Goal: Task Accomplishment & Management: Use online tool/utility

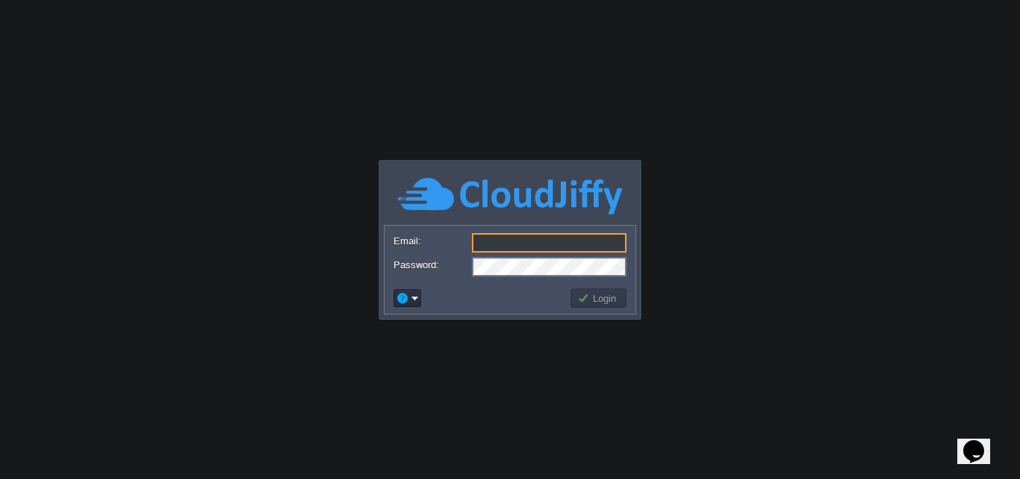
type input "[EMAIL_ADDRESS][DOMAIN_NAME]"
click at [622, 333] on body "Application Platform v.8.10.2 Email: bk@grsfantasypark.com Password: Login" at bounding box center [510, 239] width 1020 height 479
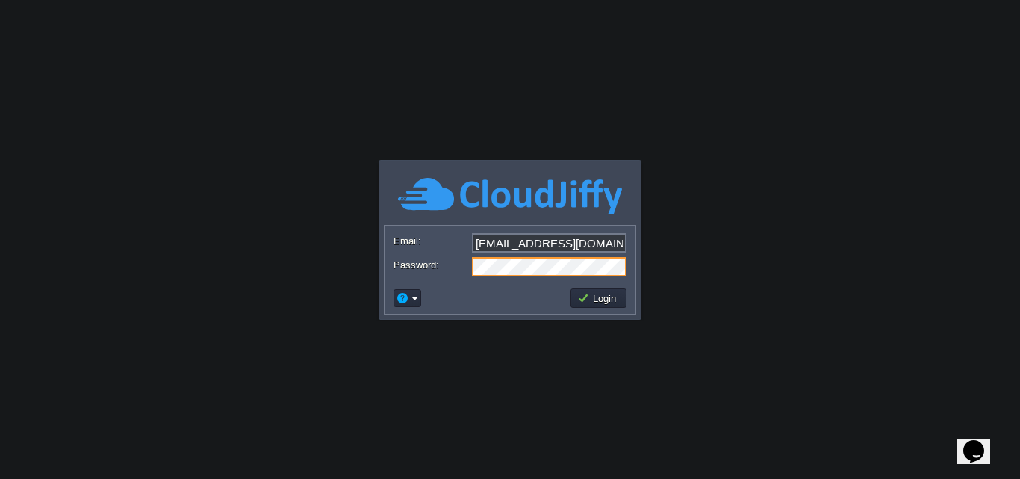
click at [647, 261] on body "Application Platform v.8.10.2 Email: bk@grsfantasypark.com Password: Login" at bounding box center [510, 239] width 1020 height 479
click at [619, 294] on button "Login" at bounding box center [598, 297] width 43 height 13
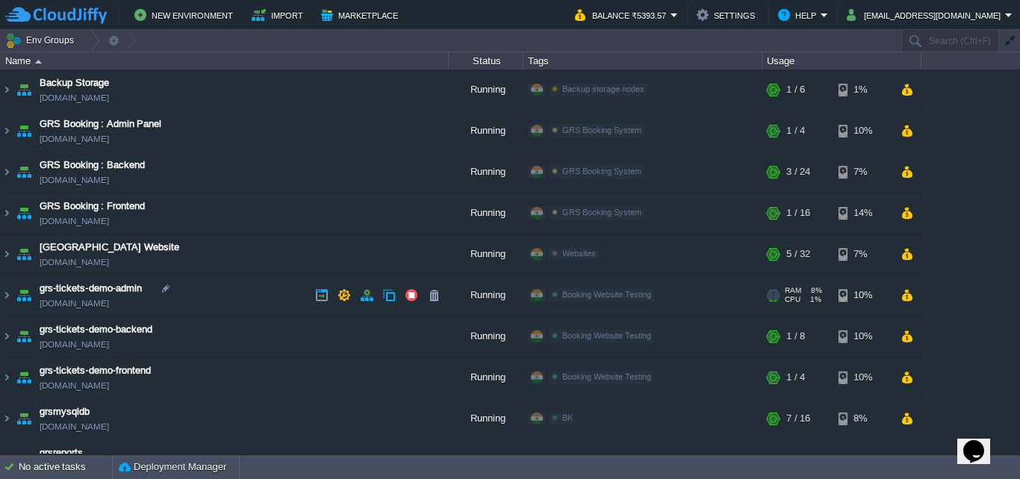
scroll to position [27, 0]
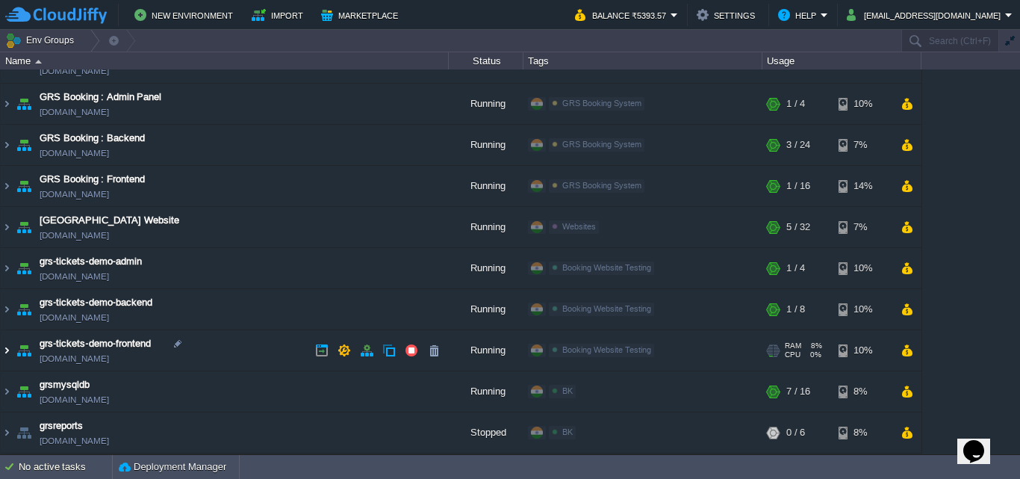
click at [10, 350] on img at bounding box center [7, 350] width 12 height 40
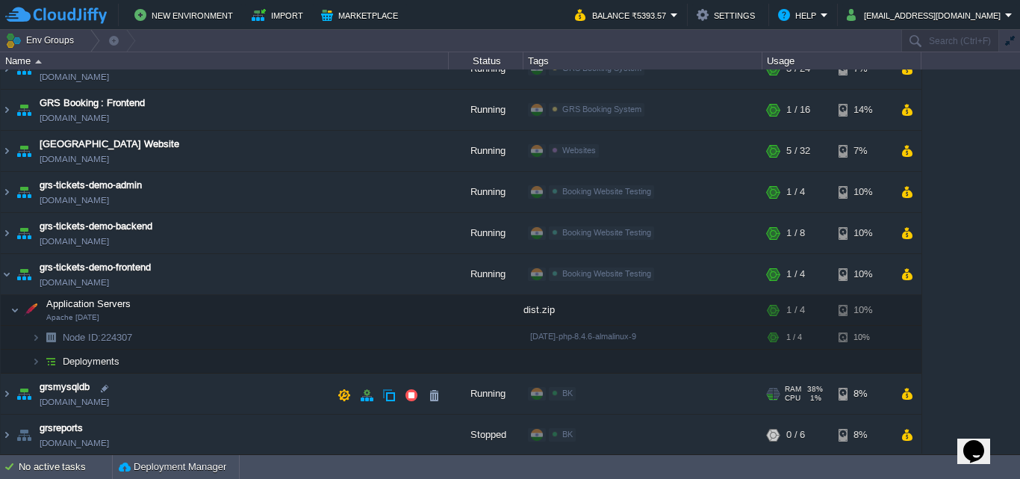
scroll to position [105, 0]
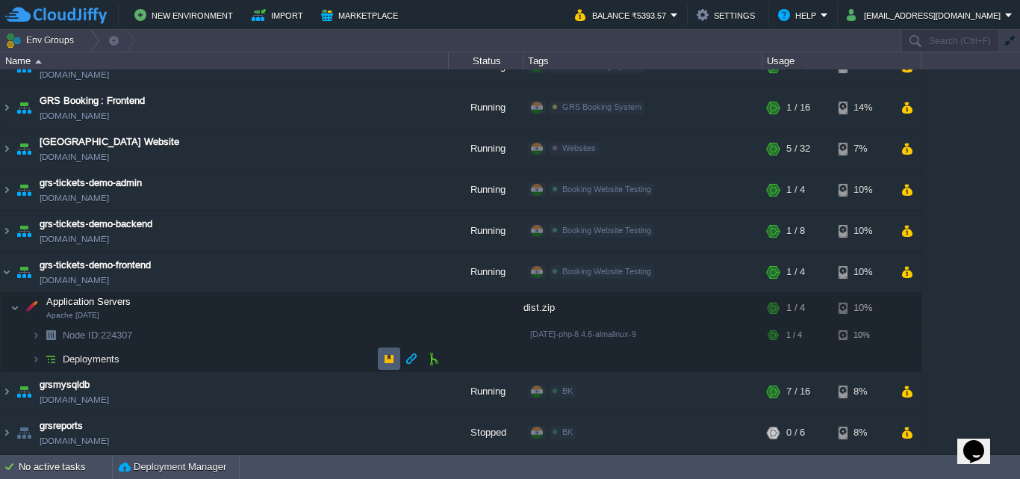
click at [392, 357] on button "button" at bounding box center [388, 358] width 13 height 13
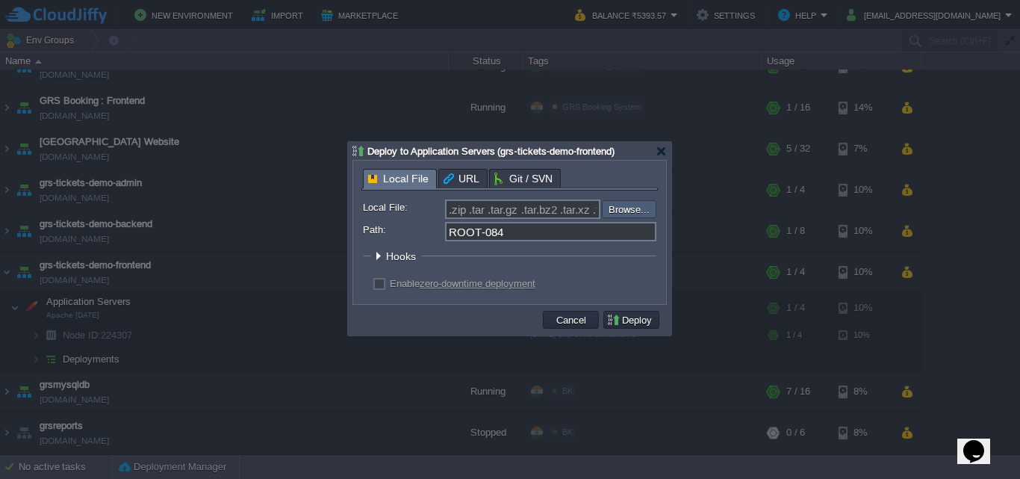
click at [616, 217] on input "file" at bounding box center [562, 209] width 189 height 18
type input "C:\fakepath\dist.zip"
type input "dist.zip"
click at [599, 234] on input "ROOT-084" at bounding box center [550, 231] width 211 height 19
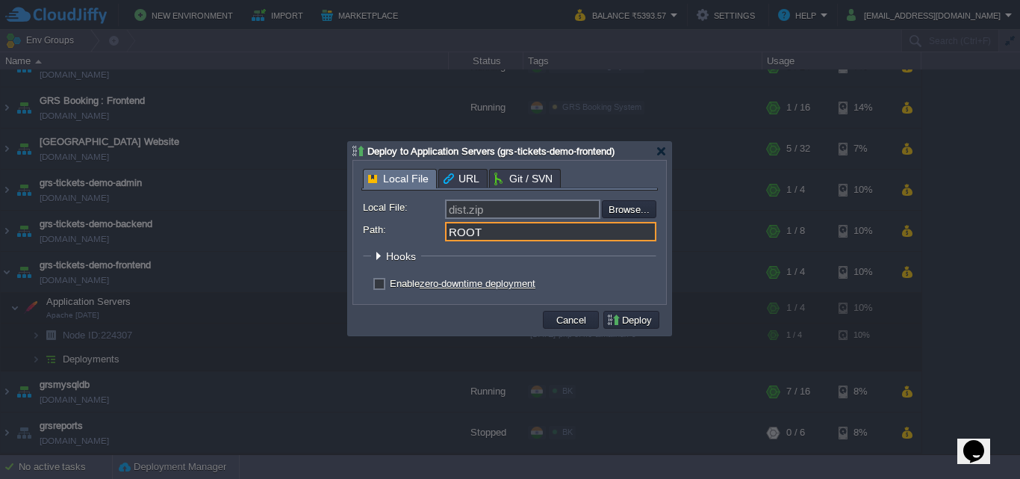
click at [386, 288] on div "Enable zero-downtime deployment" at bounding box center [510, 284] width 294 height 14
type input "ROOT"
click at [390, 285] on label "Enable zero-downtime deployment" at bounding box center [463, 283] width 146 height 11
click at [382, 285] on input "checkbox" at bounding box center [378, 286] width 10 height 10
checkbox input "true"
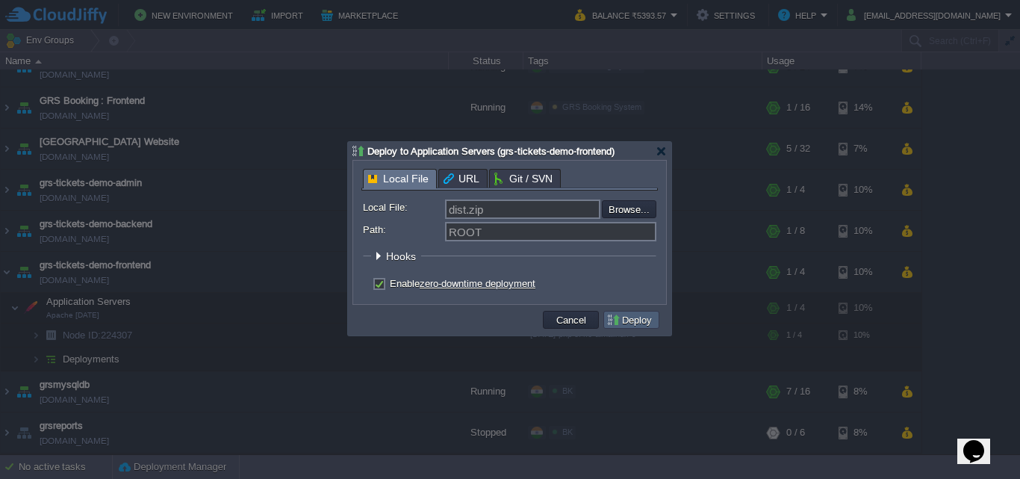
click at [639, 323] on button "Deploy" at bounding box center [632, 319] width 50 height 13
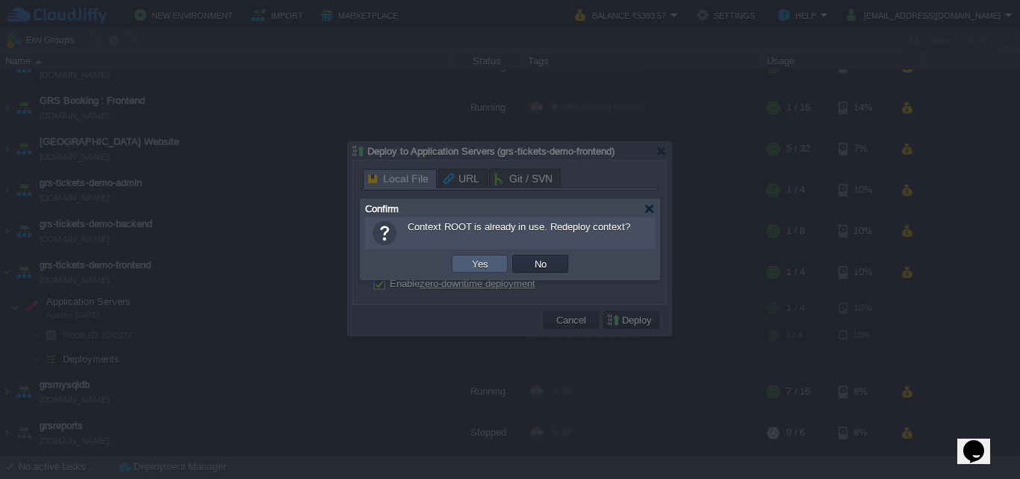
click at [498, 261] on td "Yes" at bounding box center [480, 264] width 56 height 18
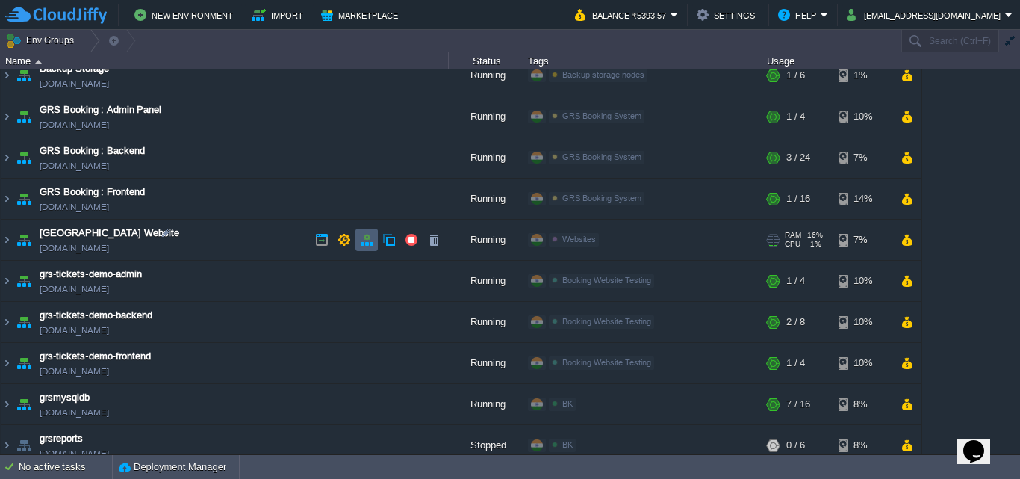
scroll to position [27, 0]
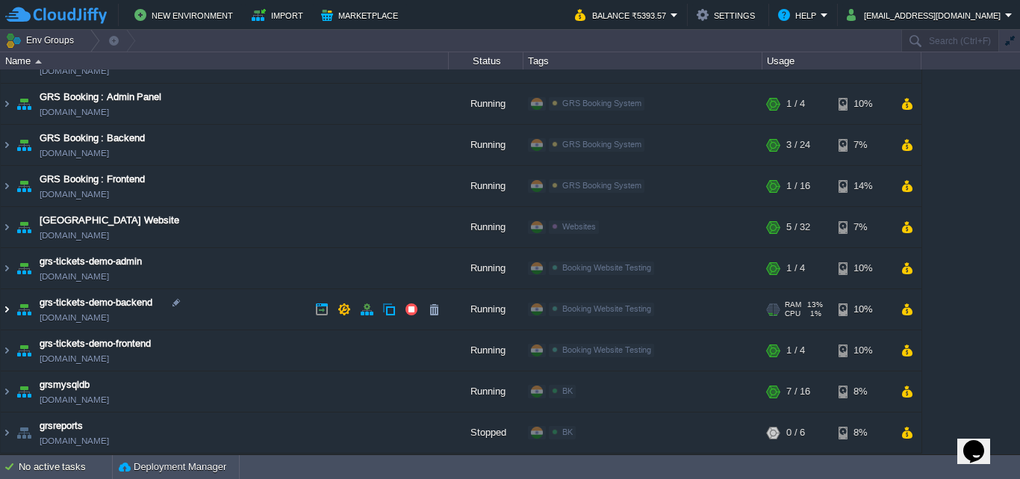
click at [3, 310] on img at bounding box center [7, 309] width 12 height 40
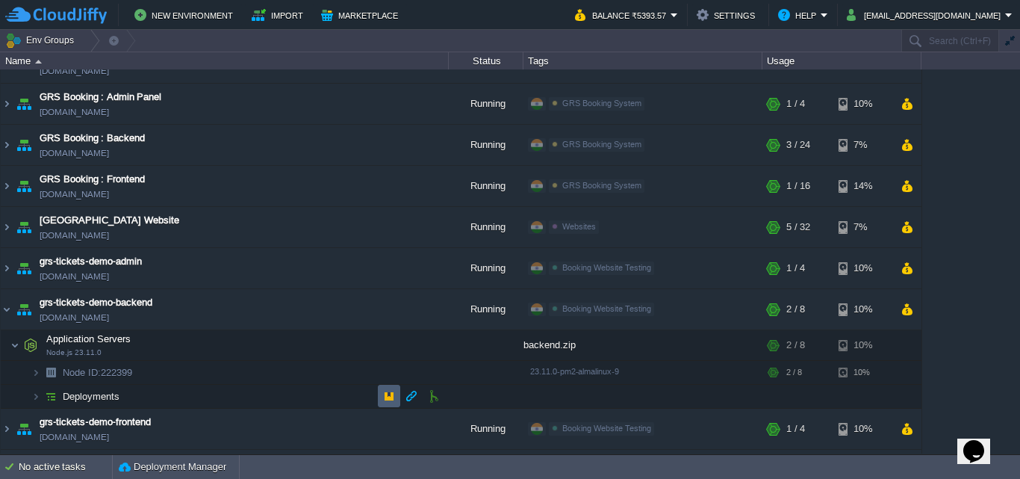
click at [394, 391] on button "button" at bounding box center [388, 395] width 13 height 13
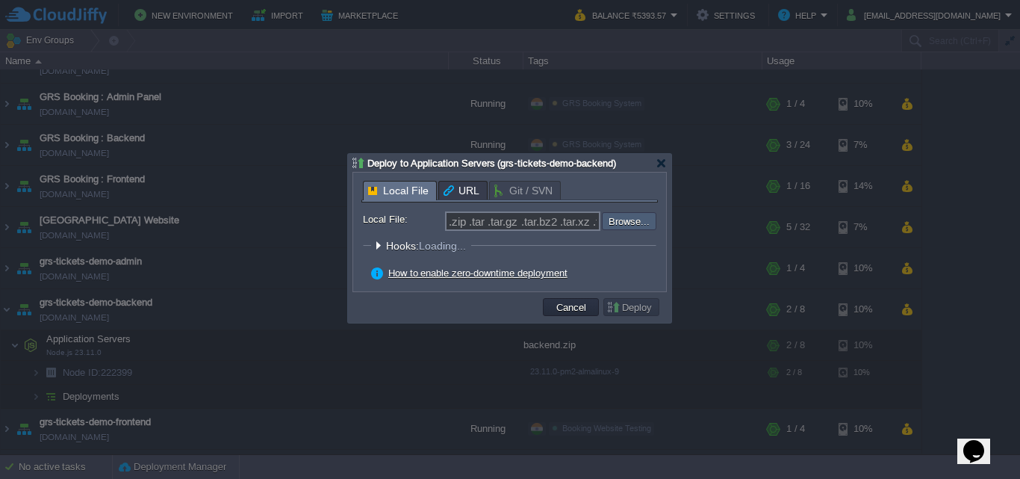
click at [636, 226] on input "file" at bounding box center [562, 221] width 189 height 18
type input "C:\fakepath\DB.zip"
type input "DB.zip"
click at [634, 308] on button "Deploy" at bounding box center [632, 306] width 50 height 13
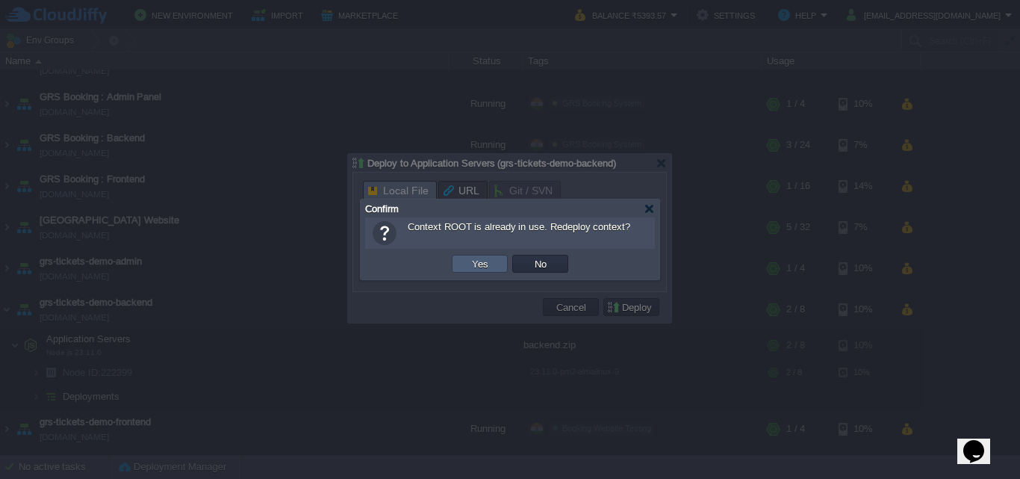
click at [489, 267] on button "Yes" at bounding box center [480, 263] width 25 height 13
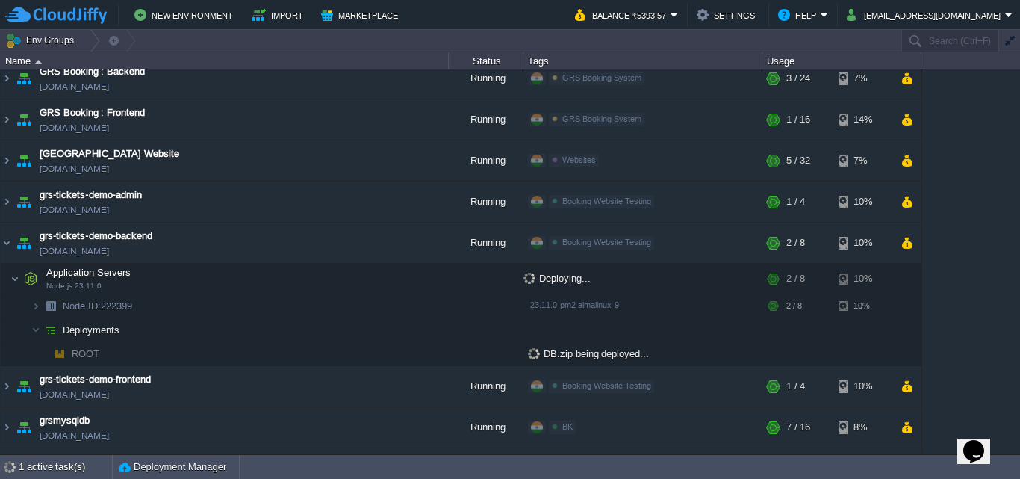
scroll to position [117, 0]
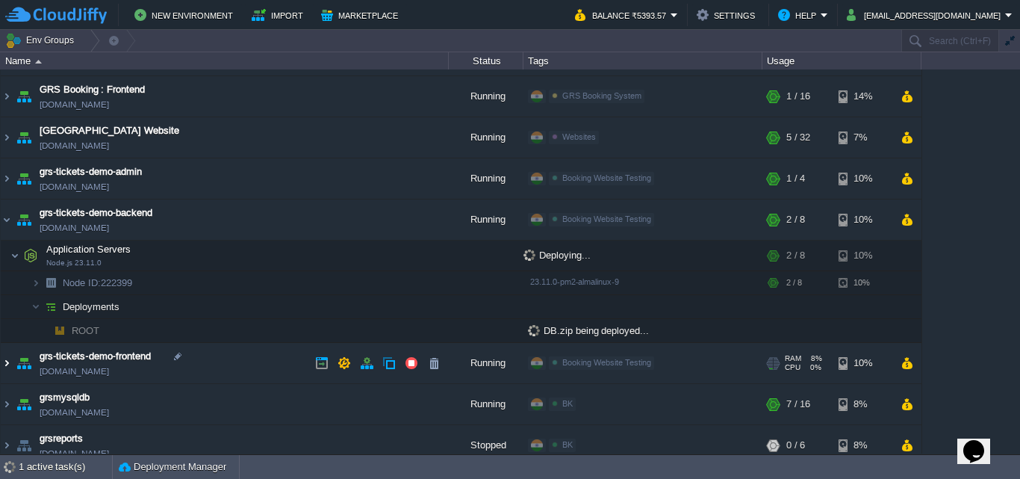
click at [12, 360] on img at bounding box center [7, 363] width 12 height 40
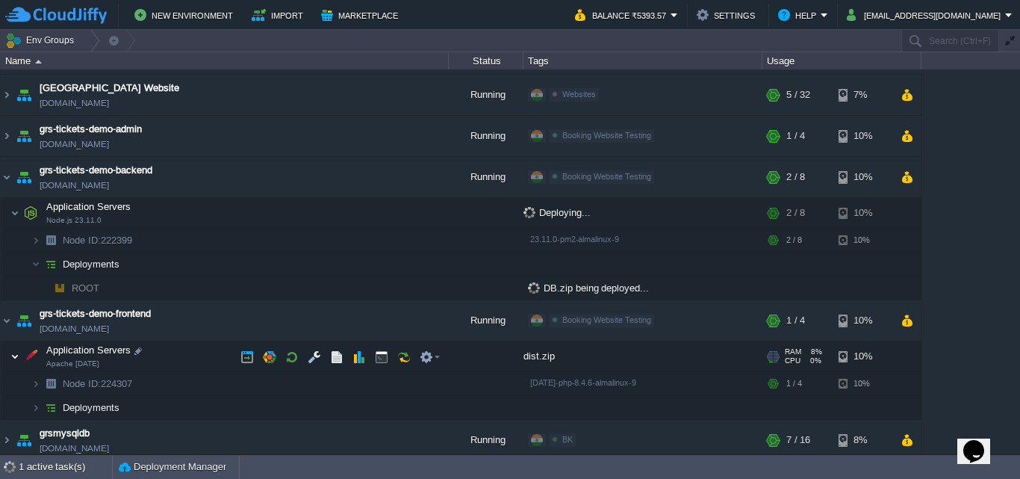
scroll to position [208, 0]
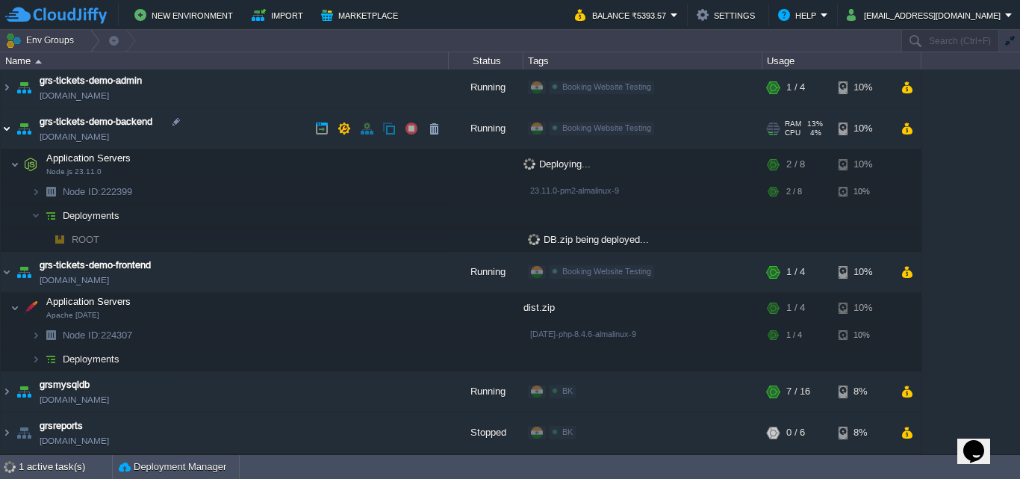
click at [1, 131] on img at bounding box center [7, 128] width 12 height 40
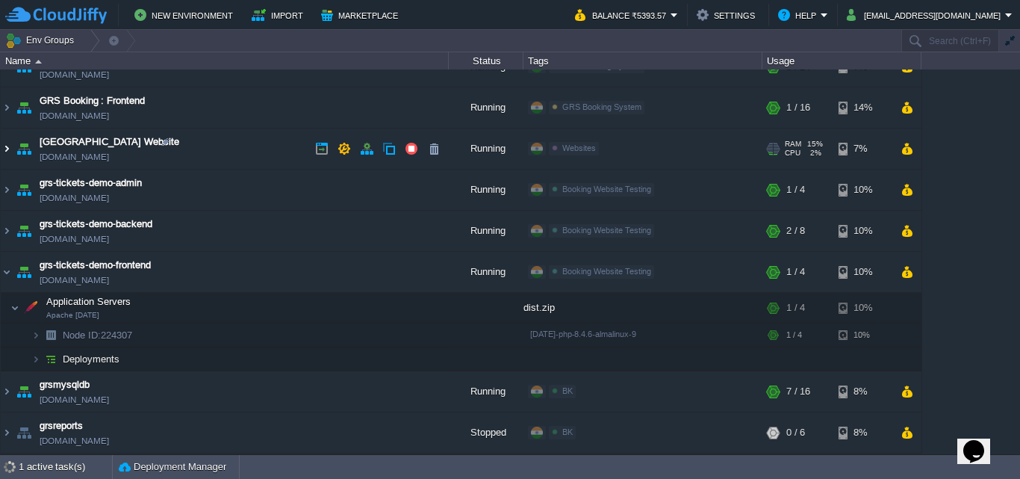
scroll to position [105, 0]
click at [8, 233] on img at bounding box center [7, 231] width 12 height 40
